Goal: Task Accomplishment & Management: Manage account settings

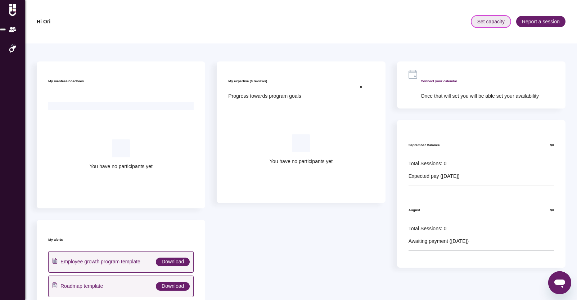
click at [485, 19] on span "Set capacity" at bounding box center [490, 22] width 39 height 12
drag, startPoint x: 193, startPoint y: 131, endPoint x: 213, endPoint y: 138, distance: 21.6
drag, startPoint x: 200, startPoint y: 38, endPoint x: 209, endPoint y: 39, distance: 8.6
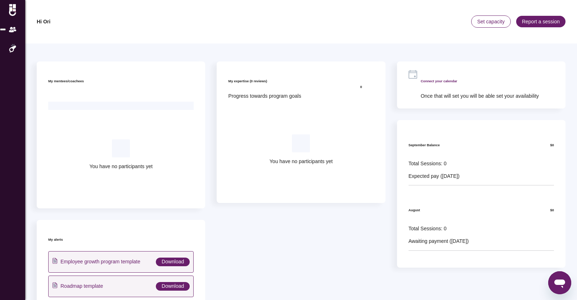
click at [200, 44] on div "My mentees/coachees You have no participants yet My alerts Employee growth prog…" at bounding box center [301, 210] width 552 height 332
click at [482, 19] on span "Set capacity" at bounding box center [490, 22] width 39 height 12
drag, startPoint x: 210, startPoint y: 131, endPoint x: 230, endPoint y: 133, distance: 19.6
drag, startPoint x: 301, startPoint y: 200, endPoint x: 299, endPoint y: 140, distance: 60.5
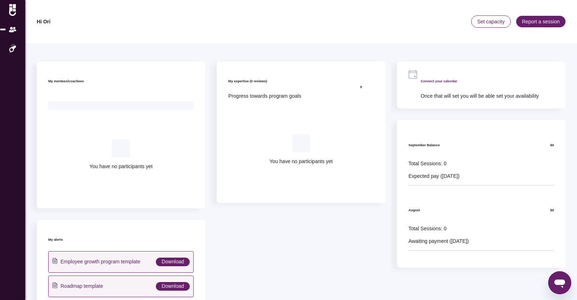
drag, startPoint x: 227, startPoint y: 131, endPoint x: 214, endPoint y: 135, distance: 13.4
drag, startPoint x: 205, startPoint y: 131, endPoint x: 211, endPoint y: 132, distance: 5.9
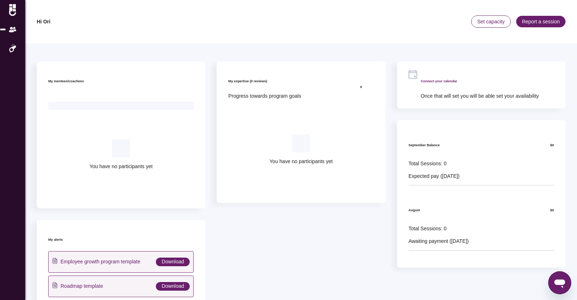
click at [458, 78] on h6 "Connect your calendar" at bounding box center [480, 81] width 118 height 7
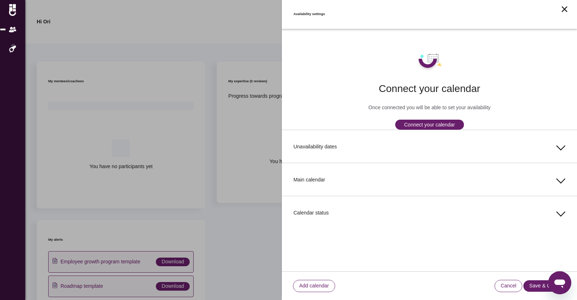
click at [564, 149] on div "Unavailability dates" at bounding box center [429, 146] width 272 height 33
click at [558, 145] on span at bounding box center [560, 146] width 9 height 9
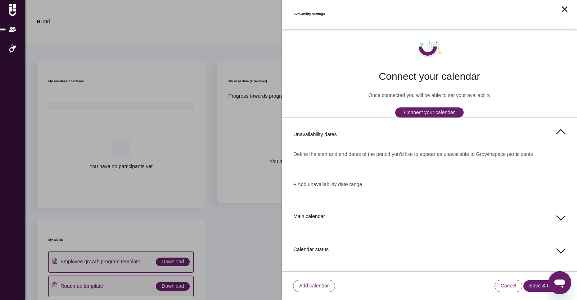
scroll to position [18, 0]
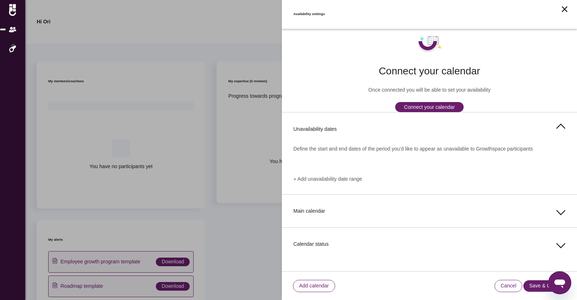
click at [556, 209] on span at bounding box center [560, 210] width 9 height 9
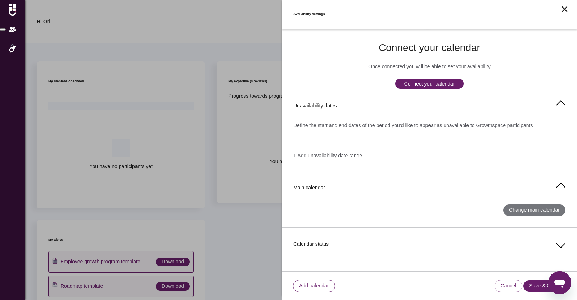
click at [556, 242] on span at bounding box center [560, 243] width 9 height 9
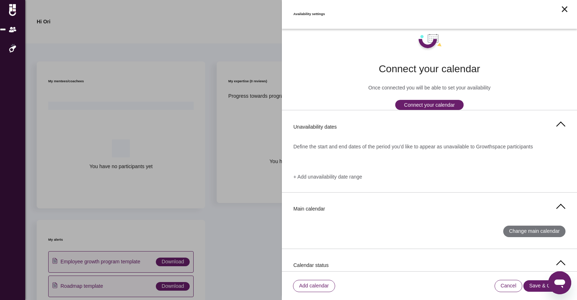
scroll to position [0, 0]
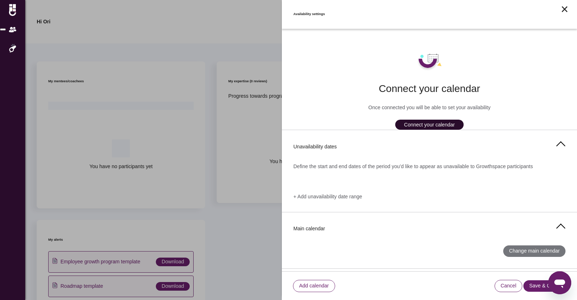
click at [423, 122] on button "Connect your calendar" at bounding box center [429, 125] width 69 height 10
